Goal: Navigation & Orientation: Find specific page/section

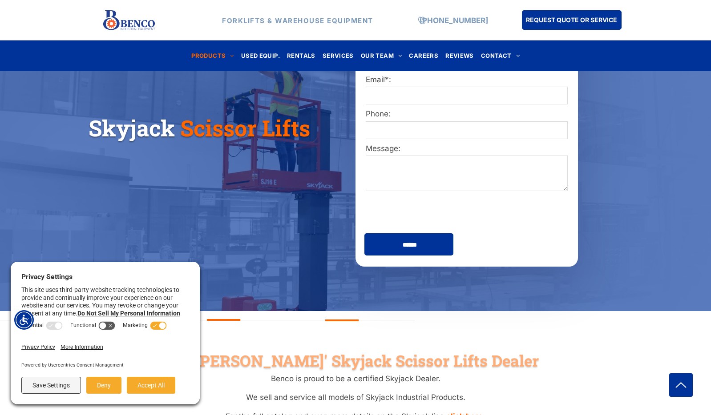
click at [300, 135] on span "Scissor Lifts" at bounding box center [245, 127] width 130 height 29
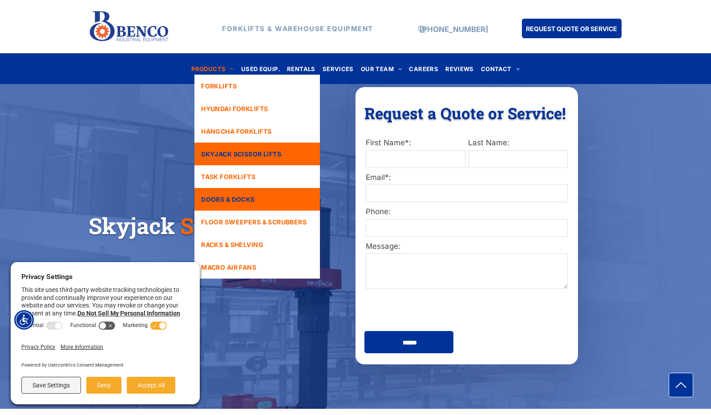
scroll to position [36, 0]
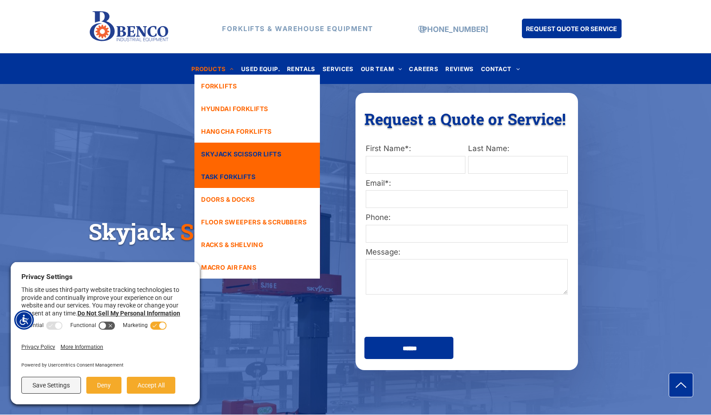
click at [276, 177] on link "TASK FORKLIFTS" at bounding box center [256, 176] width 125 height 23
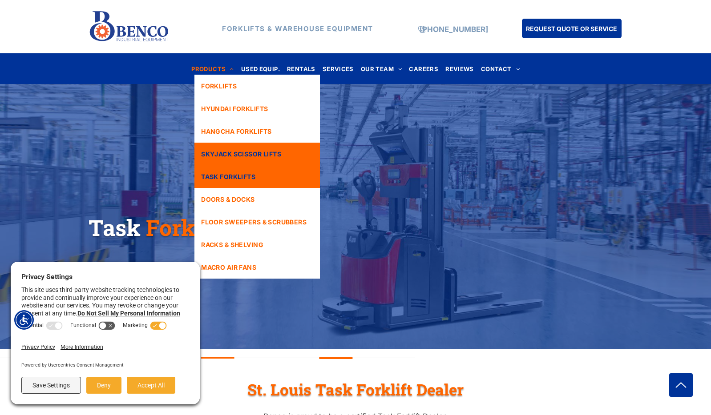
click at [254, 152] on span "SKYJACK SCISSOR LIFTS" at bounding box center [241, 153] width 80 height 9
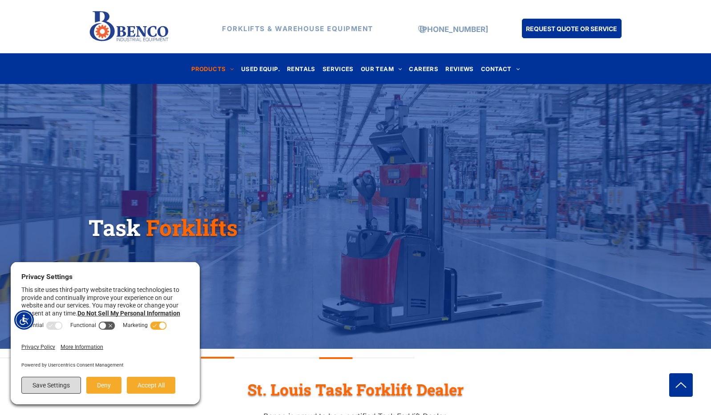
click at [50, 387] on button "Save Settings" at bounding box center [51, 385] width 60 height 17
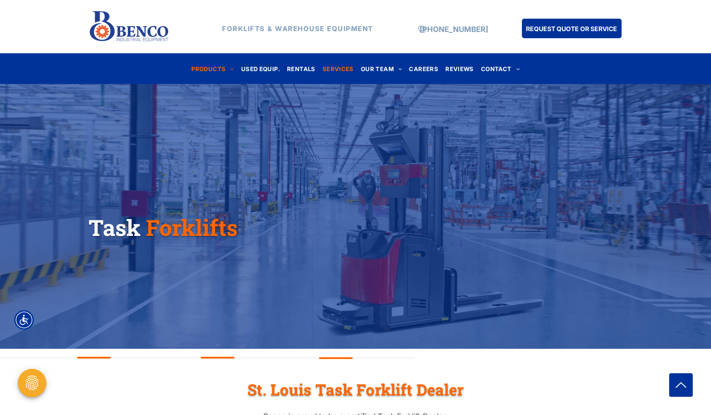
click at [335, 68] on span "SERVICES" at bounding box center [337, 69] width 31 height 12
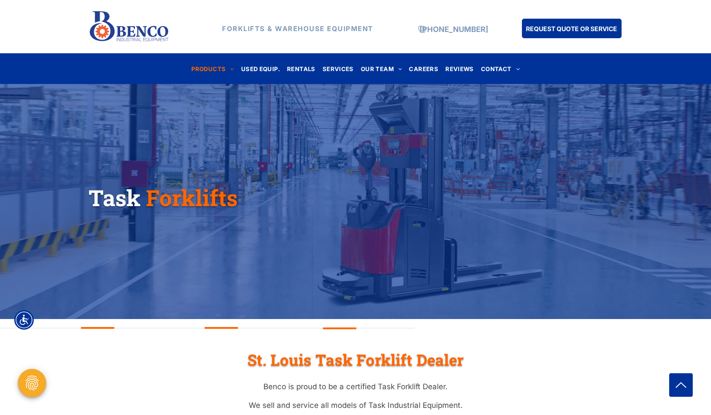
scroll to position [36, 0]
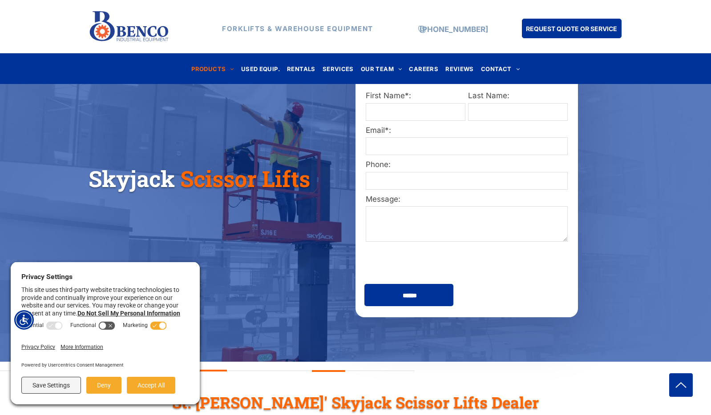
scroll to position [24, 0]
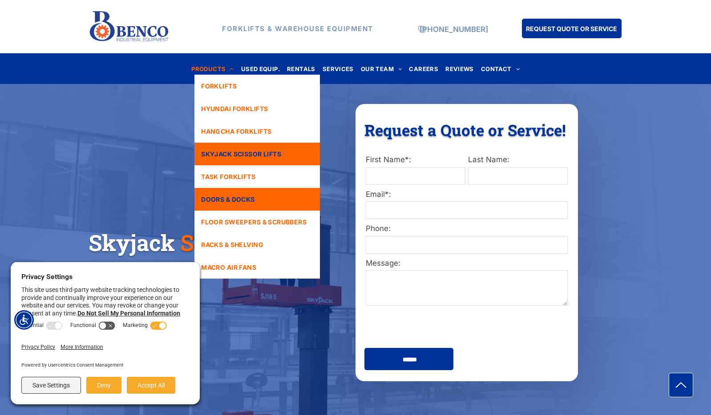
click at [253, 200] on span "DOORS & DOCKS" at bounding box center [227, 199] width 53 height 9
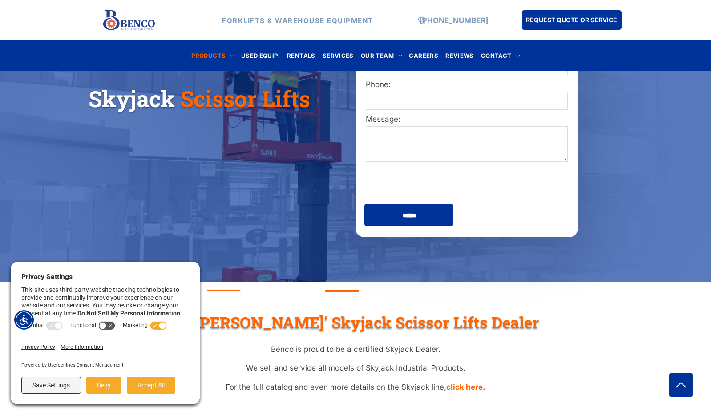
scroll to position [199, 0]
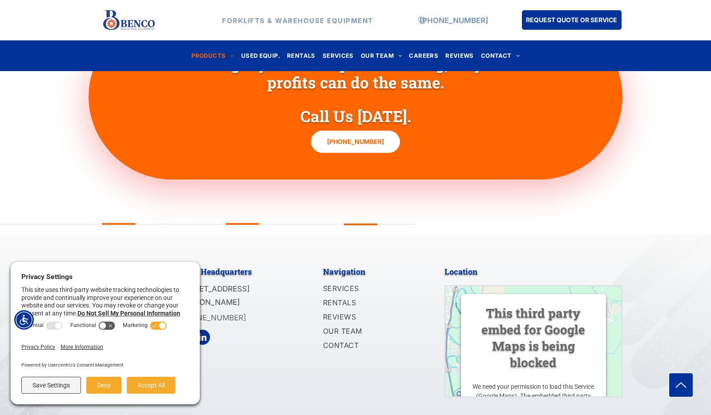
scroll to position [1300, 0]
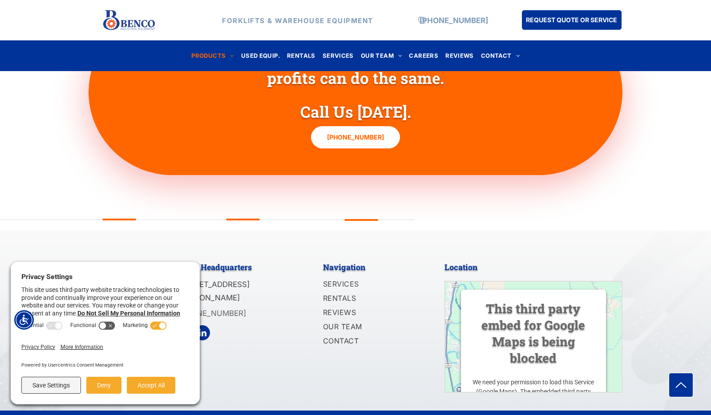
click at [166, 325] on icon at bounding box center [162, 325] width 7 height 7
click at [55, 385] on button "Save Settings" at bounding box center [51, 385] width 60 height 17
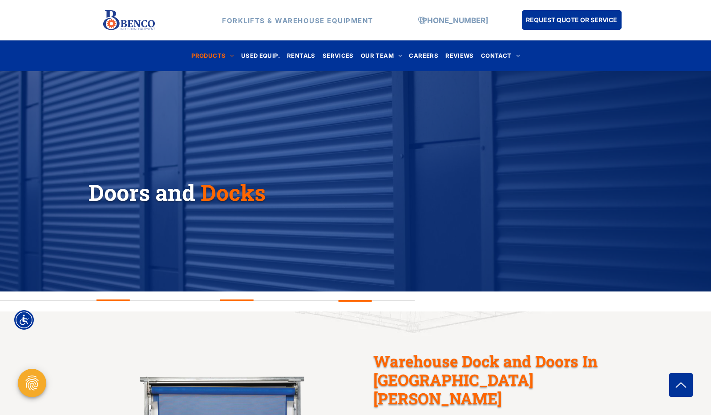
scroll to position [0, 0]
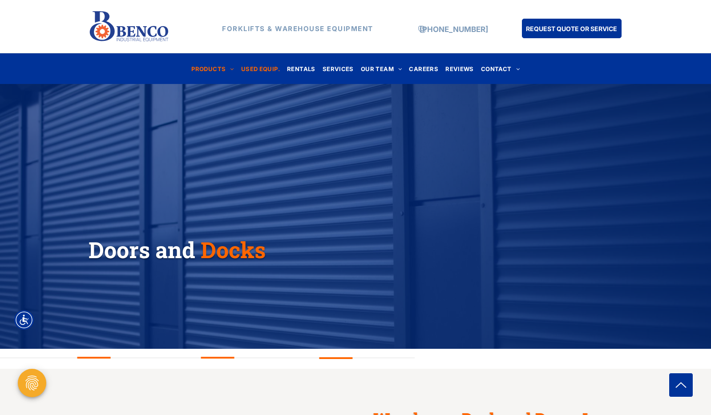
click at [261, 68] on span "USED EQUIP." at bounding box center [260, 69] width 39 height 12
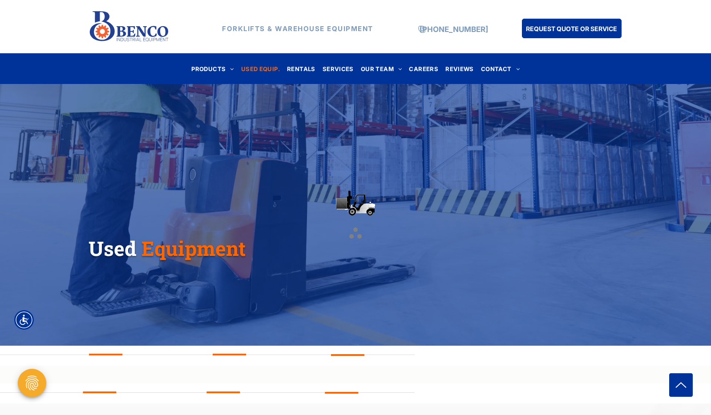
scroll to position [192, 0]
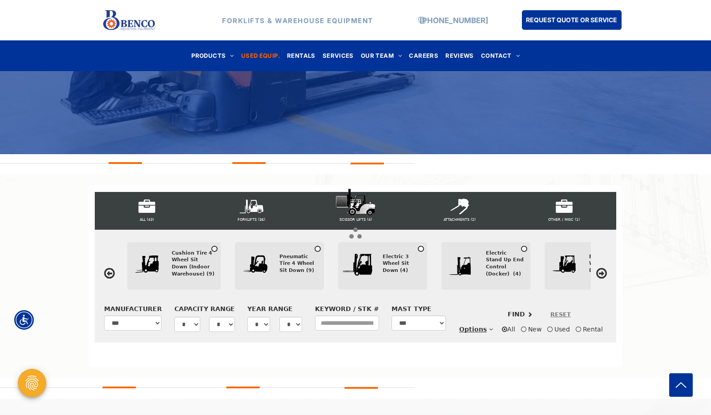
click at [205, 263] on div at bounding box center [355, 207] width 711 height 415
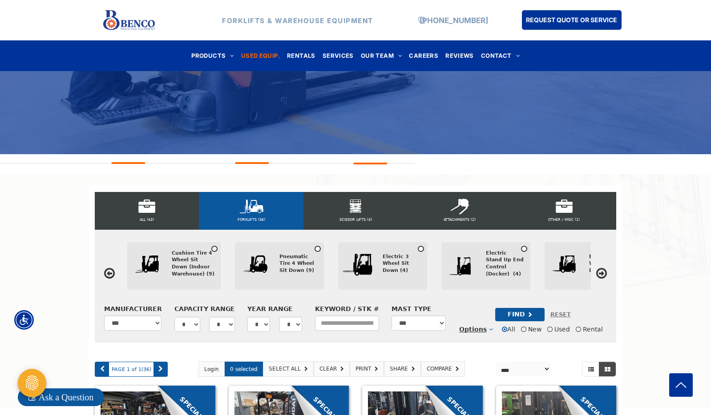
scroll to position [210, 0]
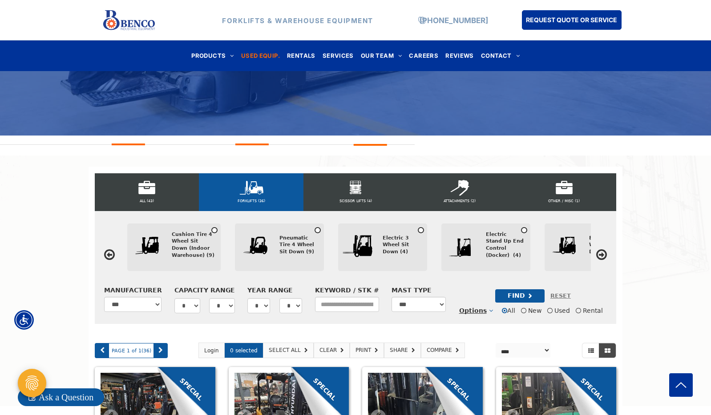
click at [599, 251] on icon at bounding box center [601, 255] width 11 height 12
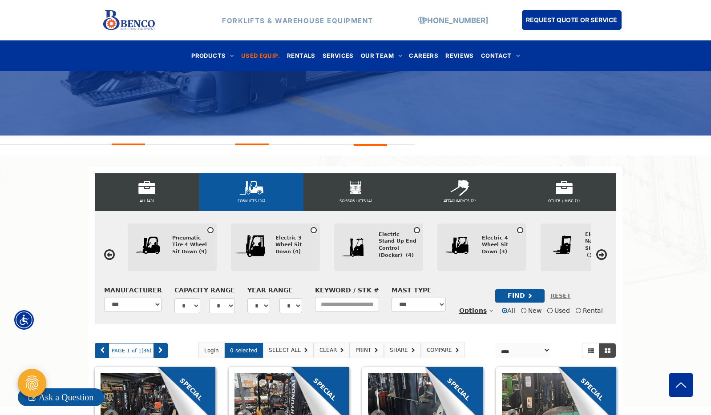
click at [599, 251] on icon at bounding box center [601, 255] width 11 height 12
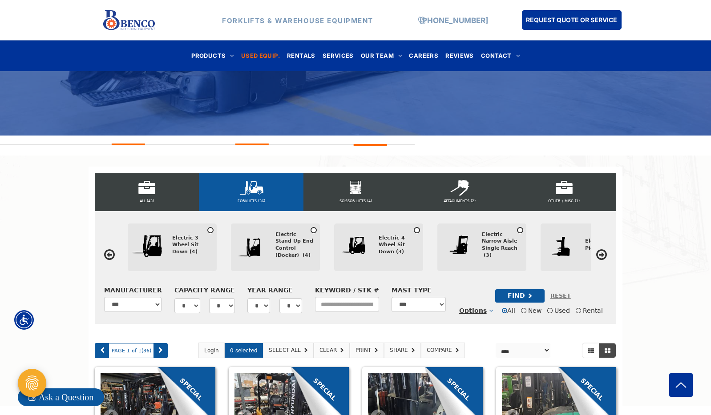
click at [599, 251] on icon at bounding box center [601, 255] width 11 height 12
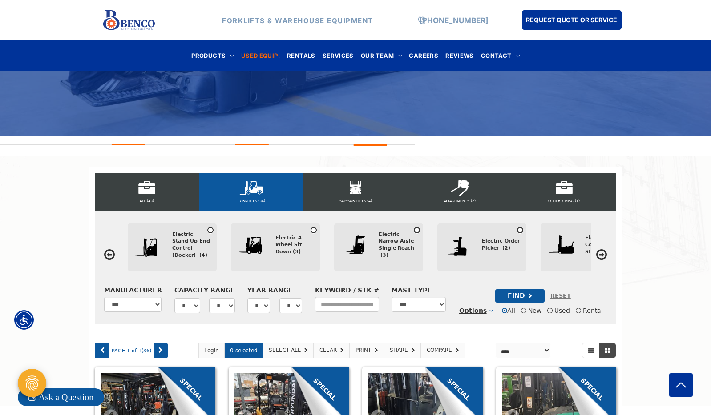
click at [599, 251] on icon at bounding box center [601, 255] width 11 height 12
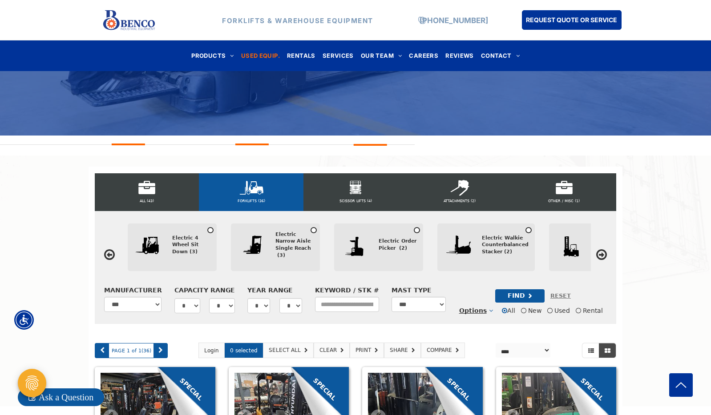
click at [599, 251] on icon at bounding box center [601, 255] width 11 height 12
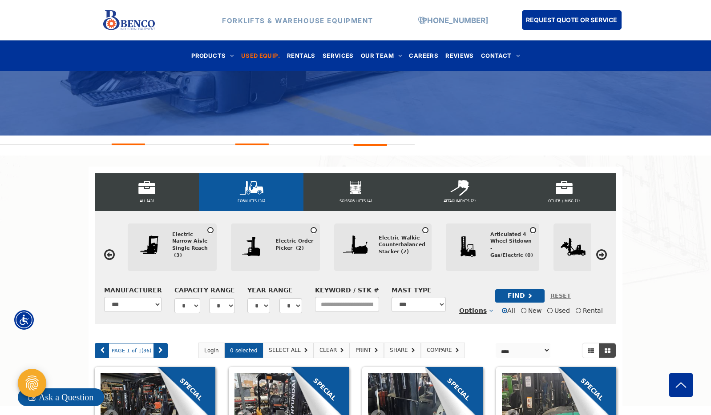
click at [599, 251] on icon at bounding box center [601, 255] width 11 height 12
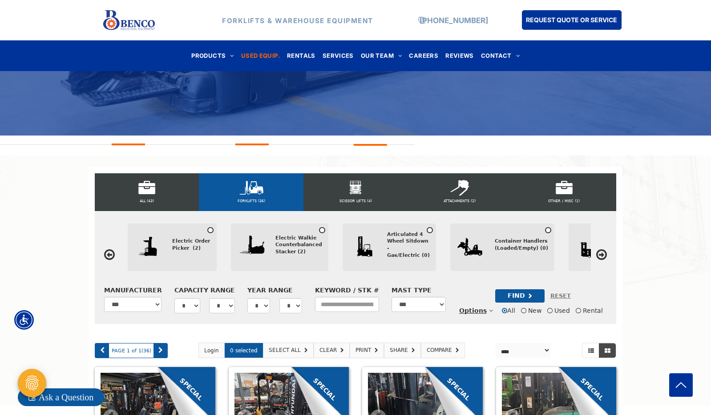
click at [599, 251] on icon at bounding box center [601, 255] width 11 height 12
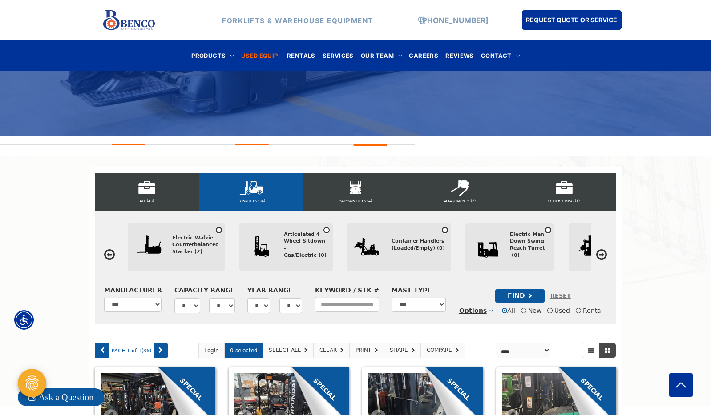
click at [599, 251] on icon at bounding box center [601, 255] width 11 height 12
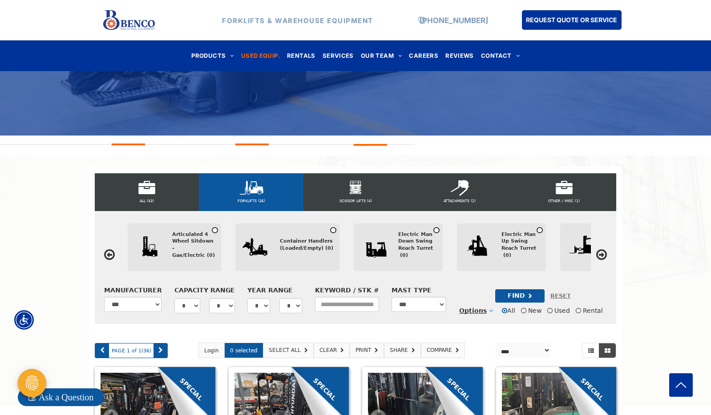
click at [599, 251] on icon at bounding box center [601, 255] width 11 height 12
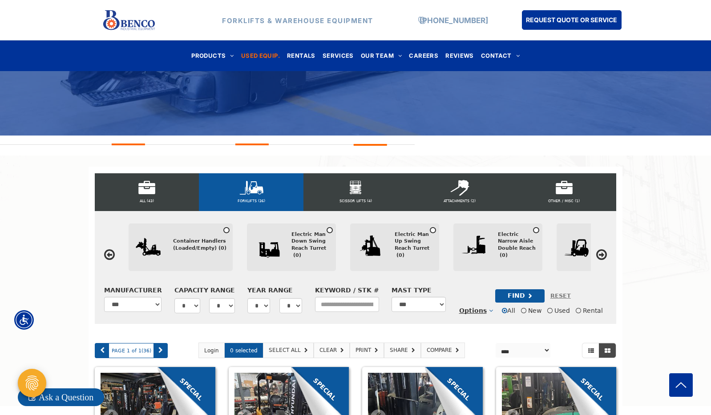
click at [599, 251] on icon at bounding box center [601, 255] width 11 height 12
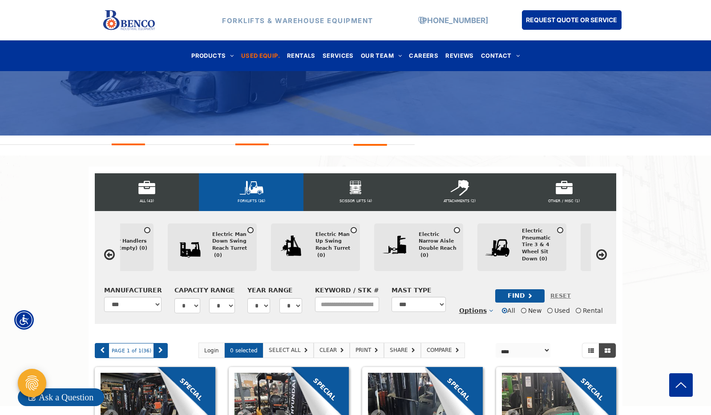
click at [599, 251] on icon at bounding box center [601, 255] width 11 height 12
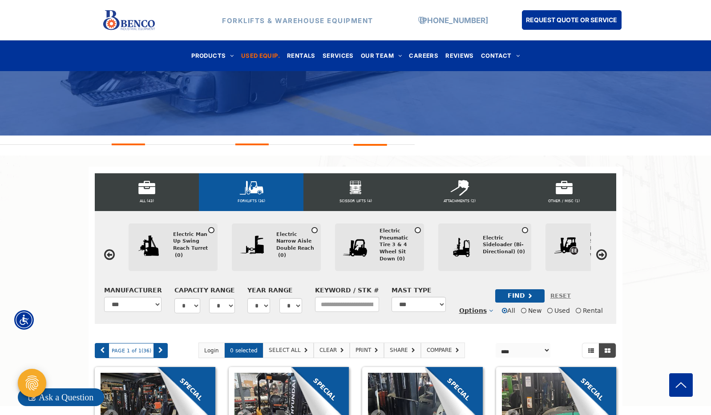
click at [599, 251] on icon at bounding box center [601, 255] width 11 height 12
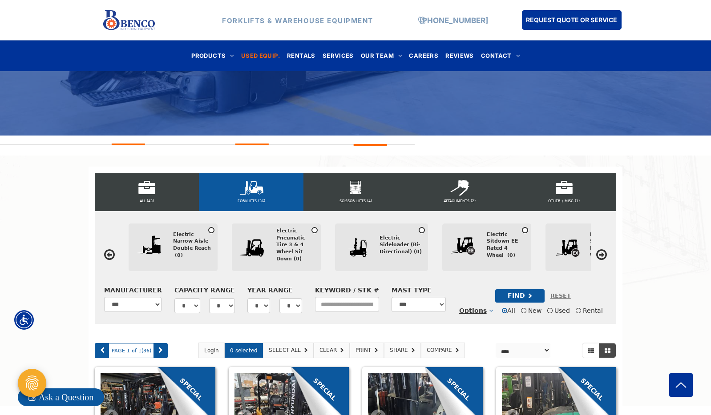
click at [599, 251] on icon at bounding box center [601, 255] width 11 height 12
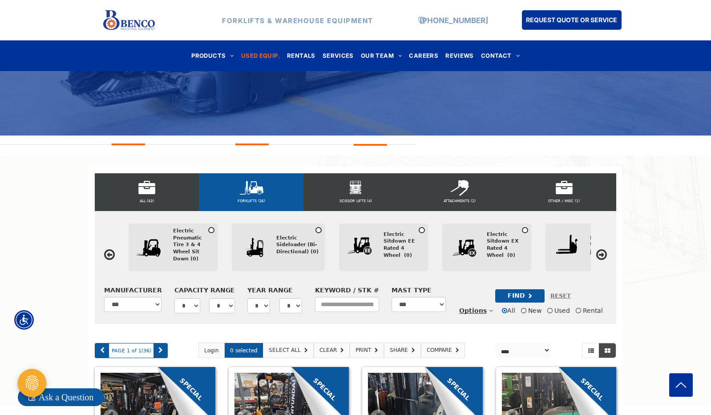
click at [599, 251] on icon at bounding box center [601, 255] width 11 height 12
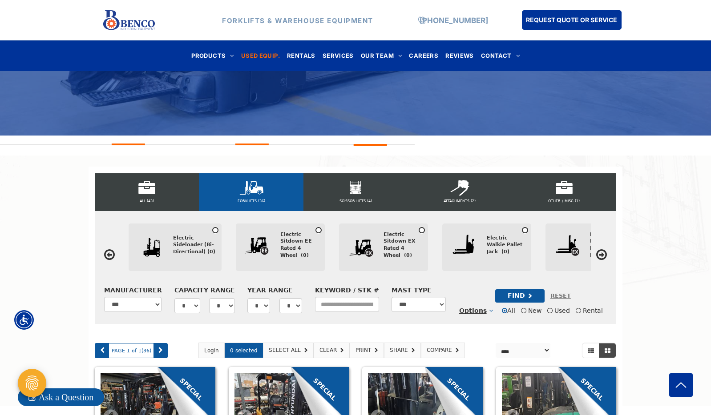
click at [599, 251] on icon at bounding box center [601, 255] width 11 height 12
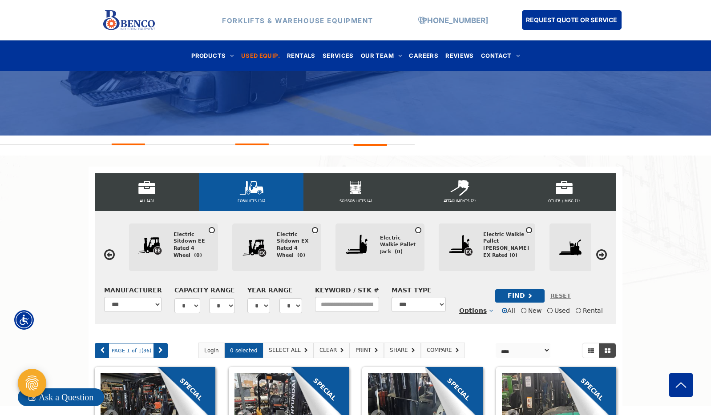
click at [599, 251] on icon at bounding box center [601, 255] width 11 height 12
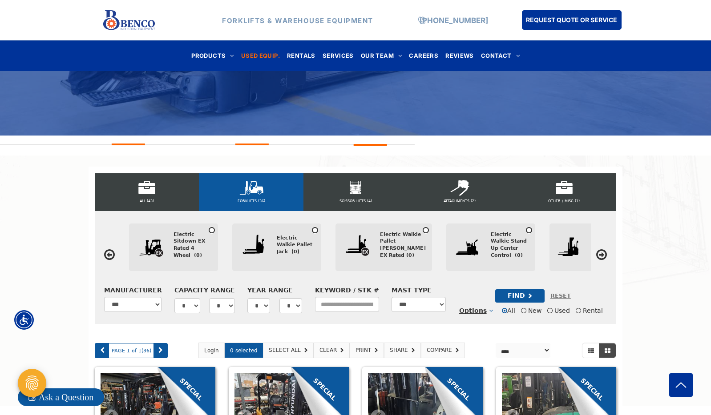
click at [599, 251] on icon at bounding box center [601, 255] width 11 height 12
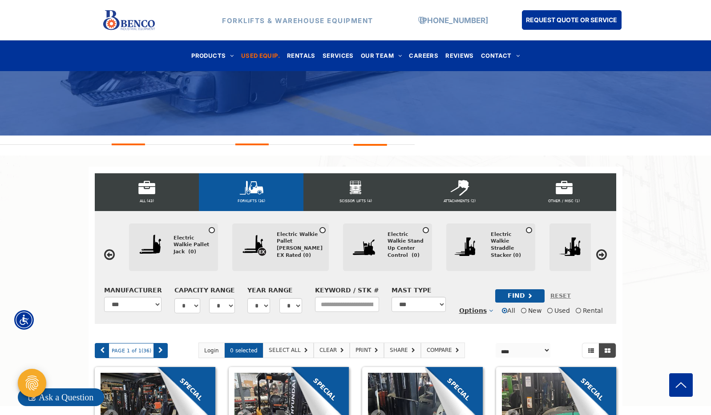
click at [599, 251] on icon at bounding box center [601, 255] width 11 height 12
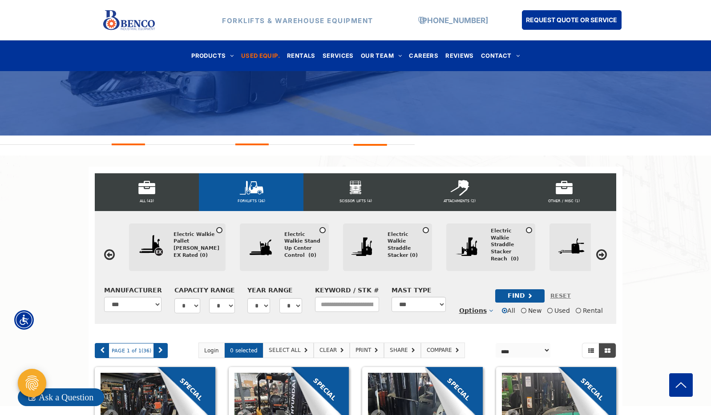
click at [599, 251] on icon at bounding box center [601, 255] width 11 height 12
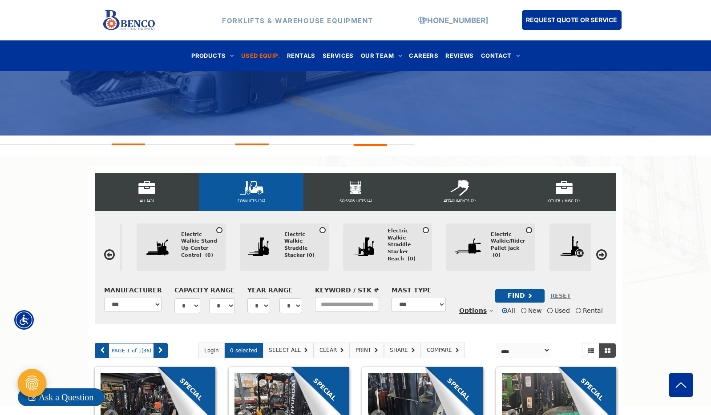
click at [599, 251] on icon at bounding box center [601, 255] width 11 height 12
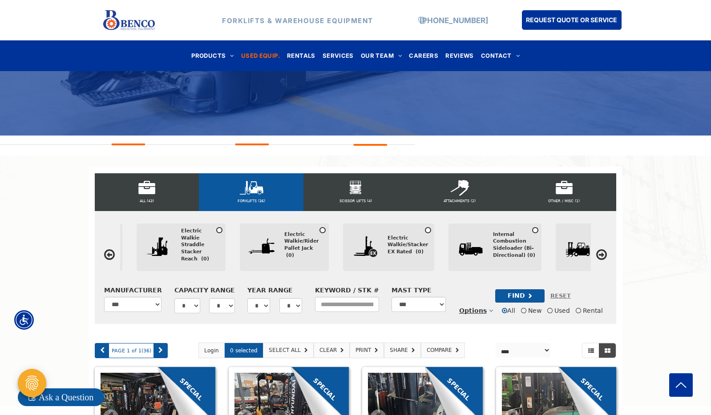
click at [599, 251] on icon at bounding box center [601, 255] width 11 height 12
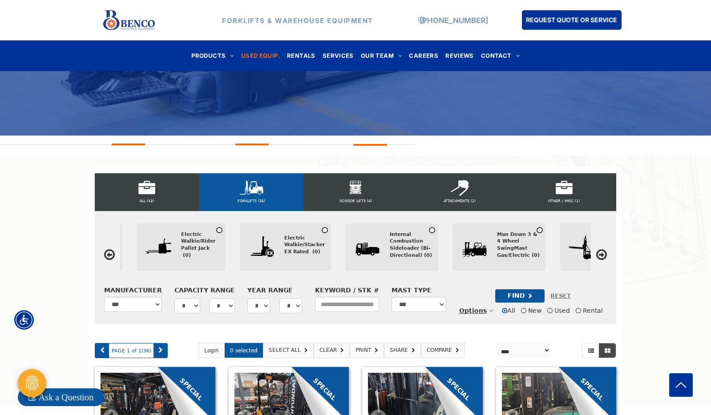
click at [599, 251] on icon at bounding box center [601, 255] width 11 height 12
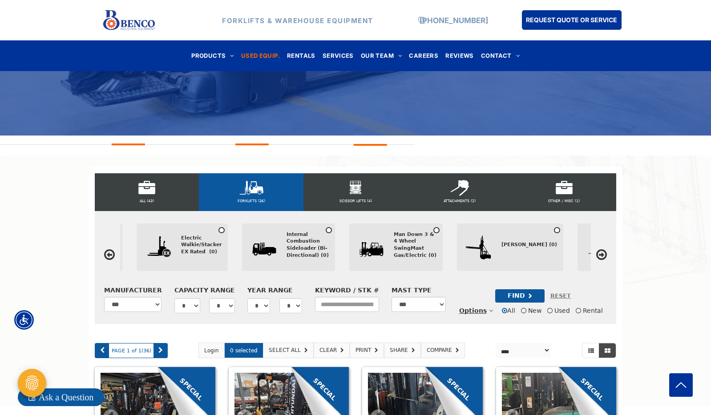
click at [599, 251] on icon at bounding box center [601, 255] width 11 height 12
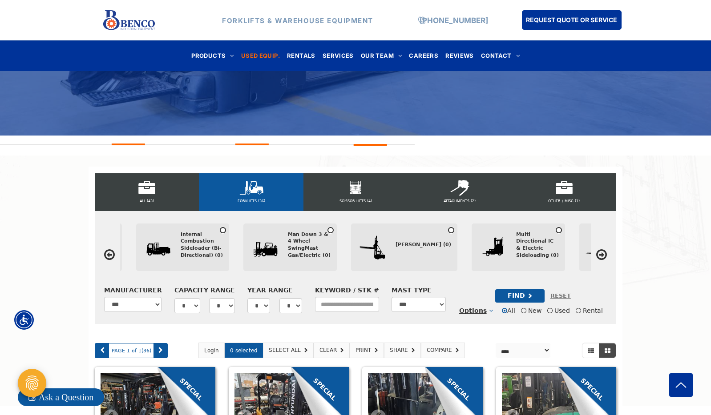
click at [599, 251] on icon at bounding box center [601, 255] width 11 height 12
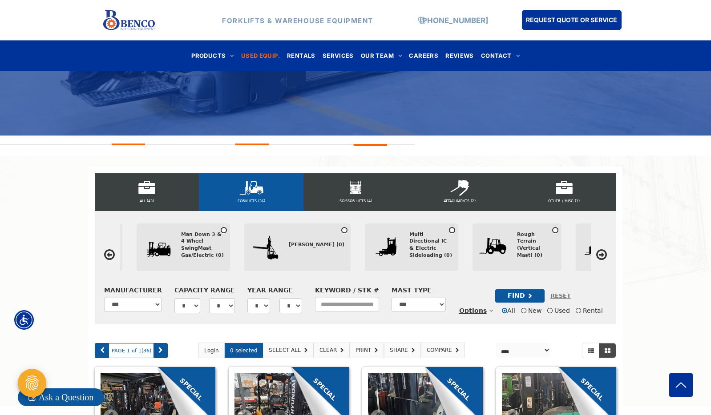
click at [599, 251] on icon at bounding box center [601, 255] width 11 height 12
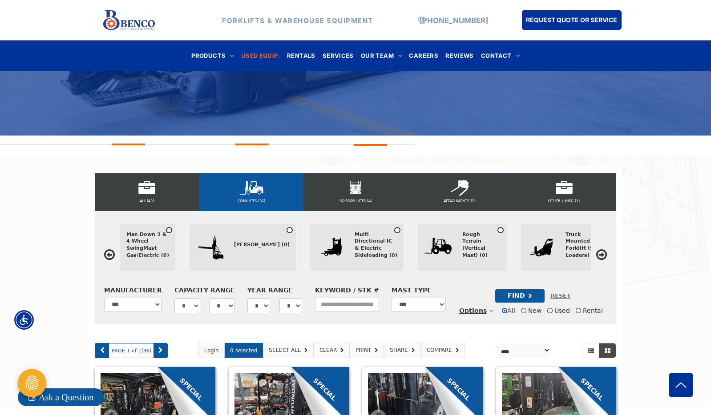
click at [599, 251] on icon at bounding box center [601, 255] width 11 height 12
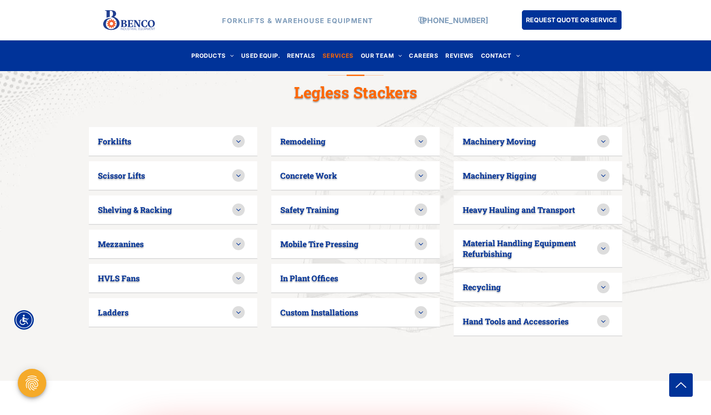
scroll to position [585, 0]
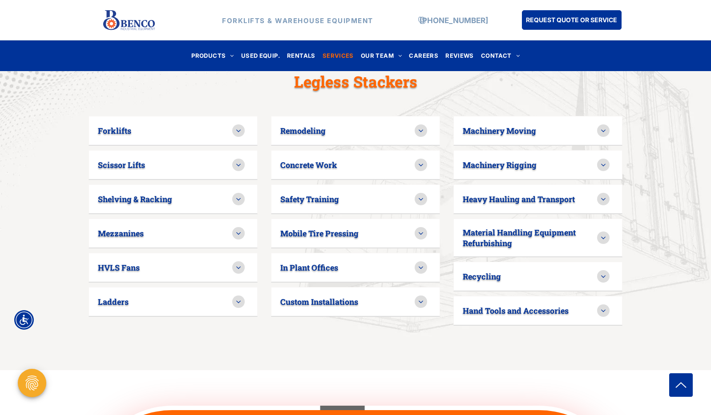
click at [241, 161] on icon at bounding box center [238, 165] width 8 height 8
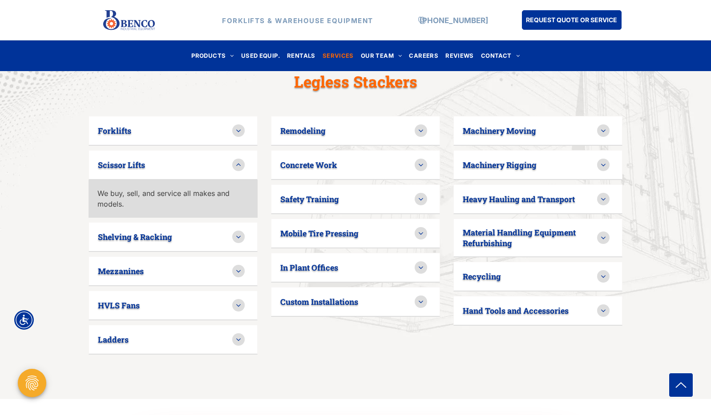
click at [241, 161] on icon at bounding box center [238, 165] width 8 height 8
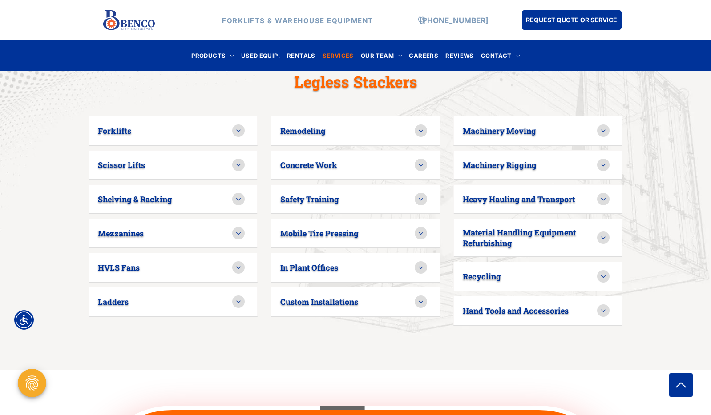
click at [238, 161] on icon at bounding box center [238, 165] width 8 height 8
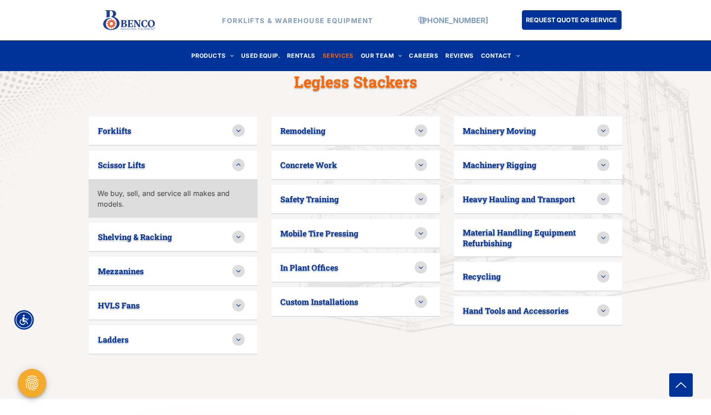
click at [238, 159] on div at bounding box center [238, 165] width 12 height 12
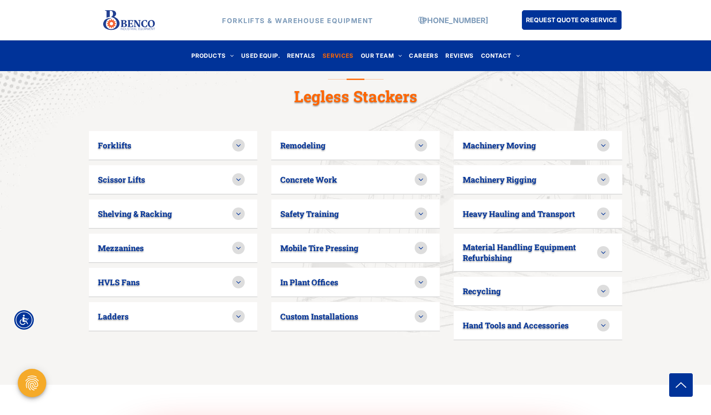
scroll to position [562, 0]
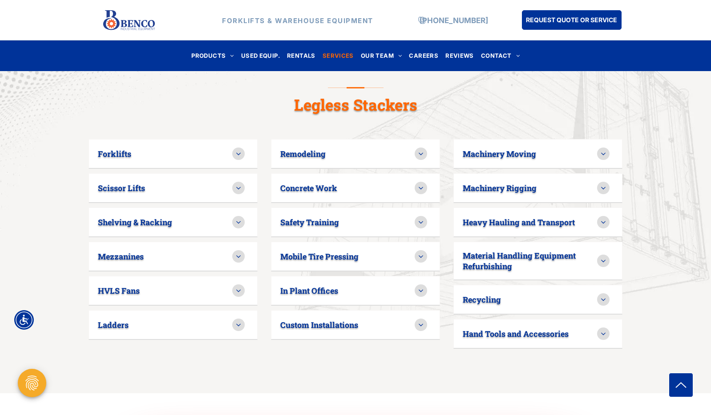
click at [603, 296] on icon at bounding box center [603, 300] width 8 height 8
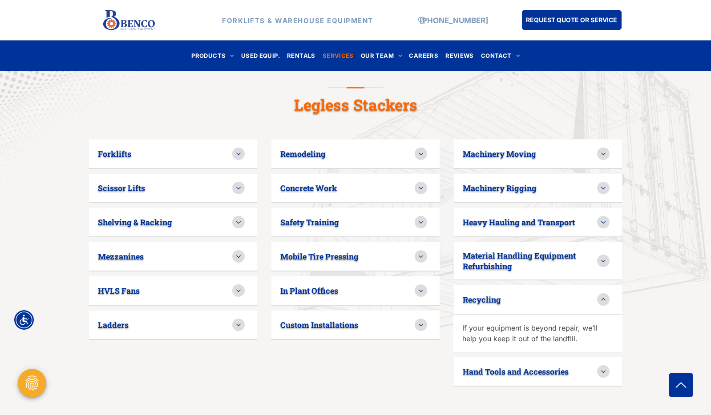
click at [603, 296] on icon at bounding box center [603, 300] width 8 height 8
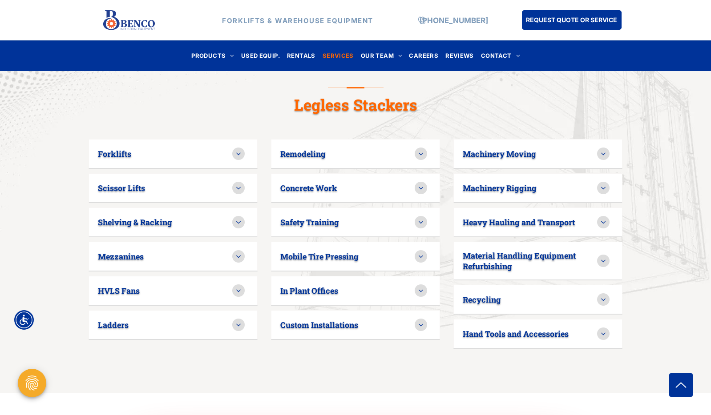
click at [595, 217] on div "Heavy Hauling and Transport" at bounding box center [529, 222] width 134 height 11
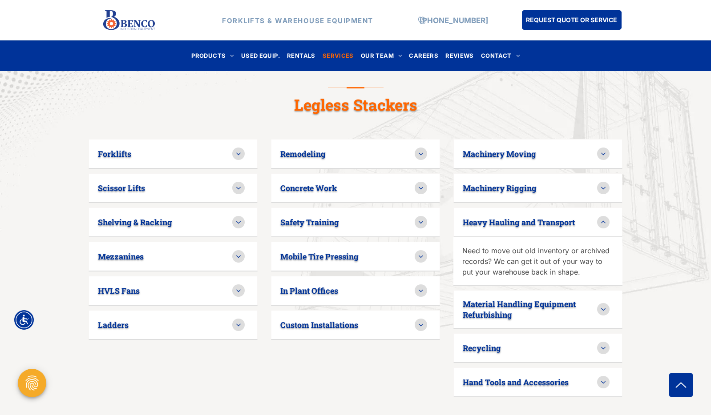
click at [595, 217] on div "Heavy Hauling and Transport" at bounding box center [529, 222] width 134 height 11
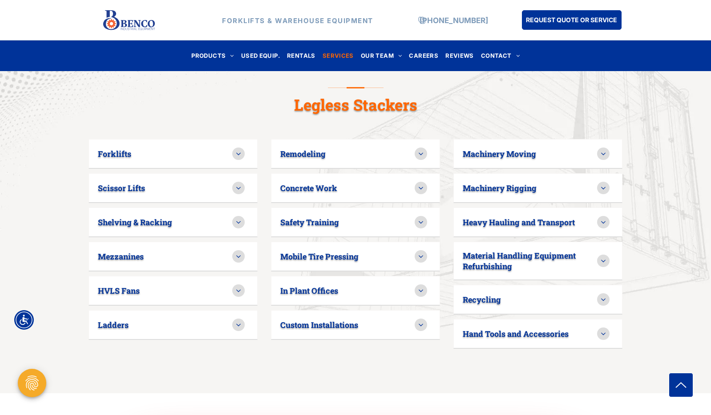
click at [165, 320] on div "Ladders" at bounding box center [165, 325] width 134 height 11
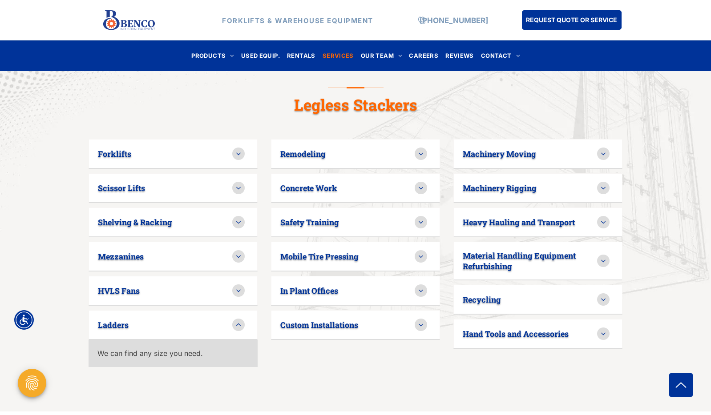
click at [165, 320] on div "Ladders" at bounding box center [165, 325] width 134 height 11
